Goal: Navigation & Orientation: Find specific page/section

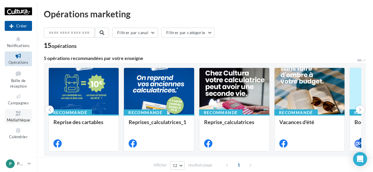
click at [21, 113] on icon at bounding box center [18, 113] width 24 height 7
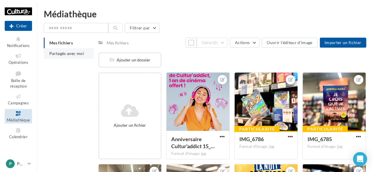
click at [68, 54] on span "Partagés avec moi" at bounding box center [66, 53] width 35 height 5
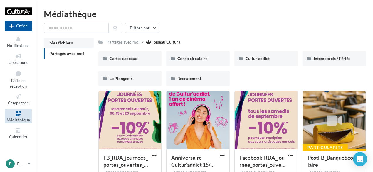
click at [65, 43] on span "Mes fichiers" at bounding box center [60, 42] width 23 height 5
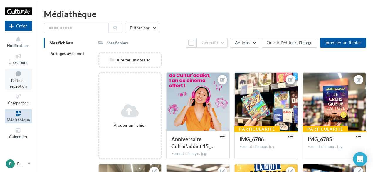
click at [22, 79] on span "Boîte de réception" at bounding box center [18, 83] width 17 height 10
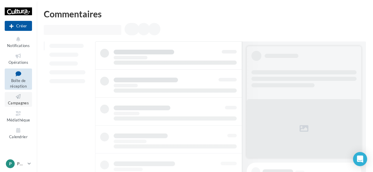
click at [19, 99] on icon at bounding box center [18, 96] width 24 height 7
